Goal: Find specific page/section: Find specific page/section

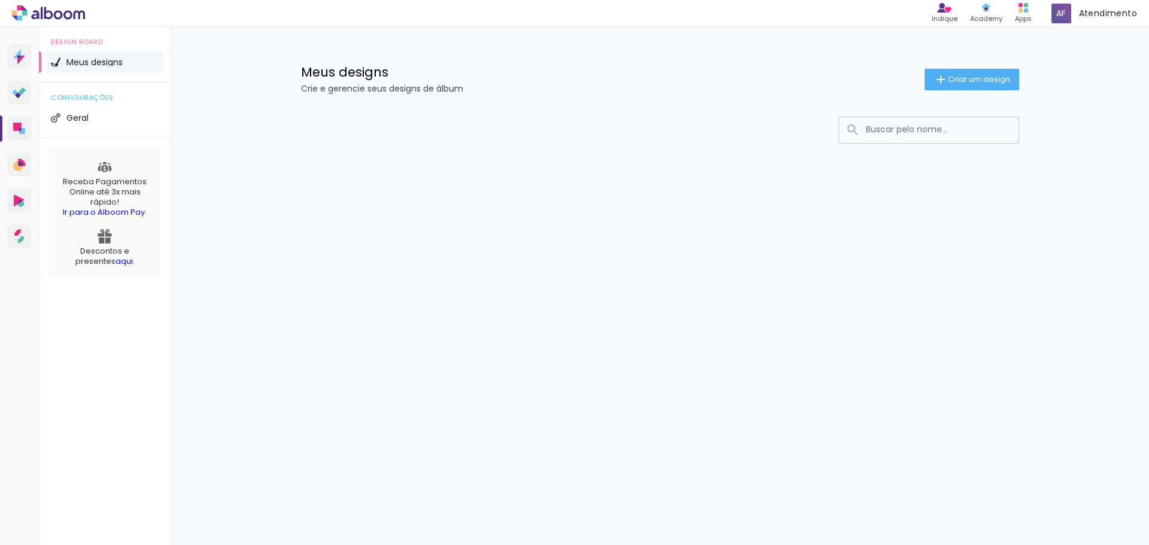
click at [897, 127] on input at bounding box center [945, 129] width 171 height 25
type input "valdeti"
type paper-input "valdeti"
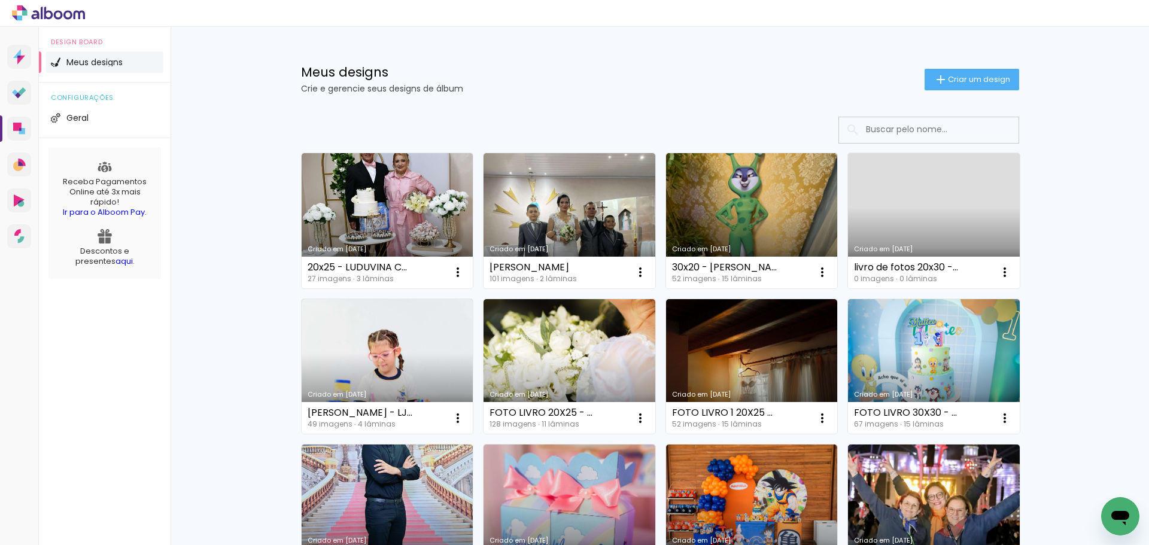
click at [894, 142] on paper-input at bounding box center [928, 130] width 181 height 27
click at [901, 136] on input at bounding box center [945, 129] width 171 height 25
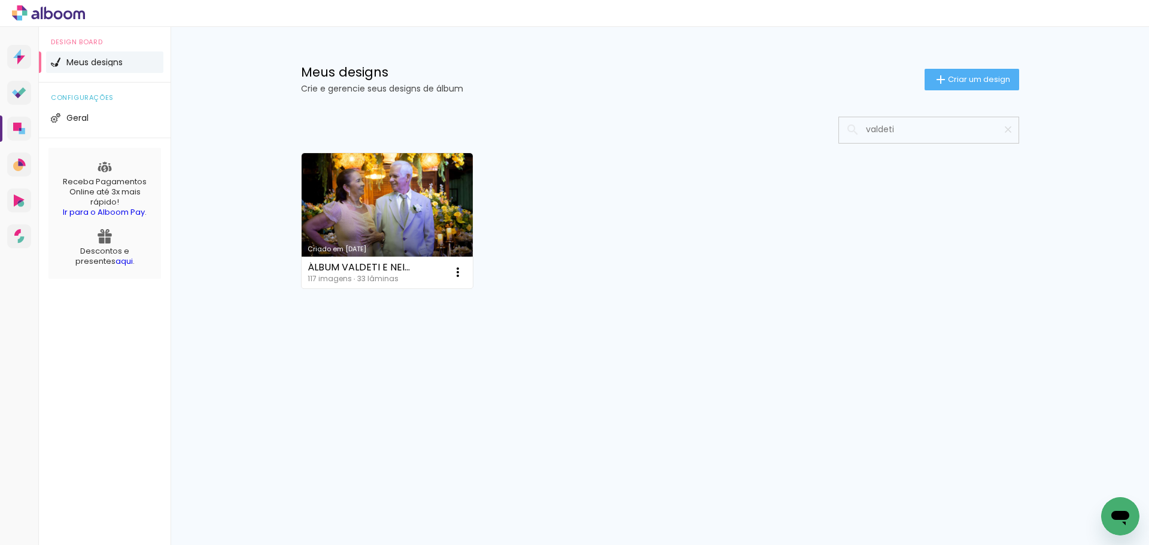
type input "valdeti"
type paper-input "valdeti"
